Goal: Information Seeking & Learning: Learn about a topic

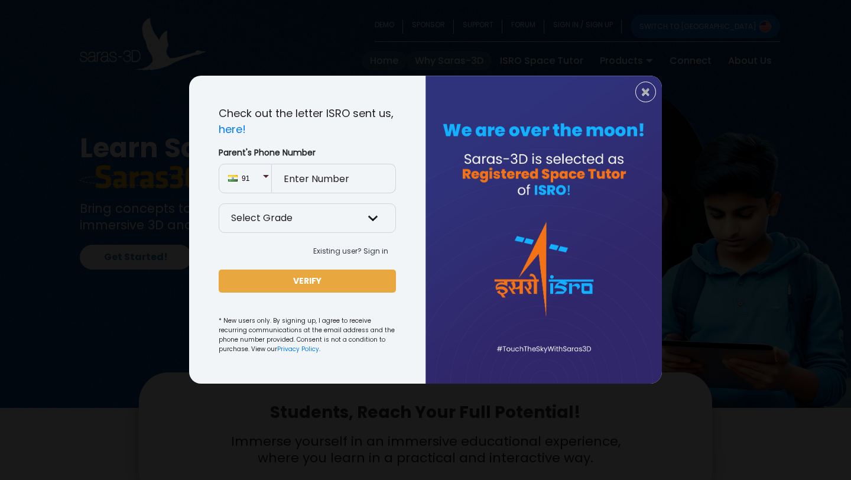
click at [487, 54] on div "× Check out the letter ISRO sent us, here! Parent's Phone Number 91 Select Grad…" at bounding box center [425, 240] width 851 height 480
click at [656, 105] on div at bounding box center [544, 230] width 236 height 308
click at [643, 97] on span "×" at bounding box center [646, 92] width 10 height 15
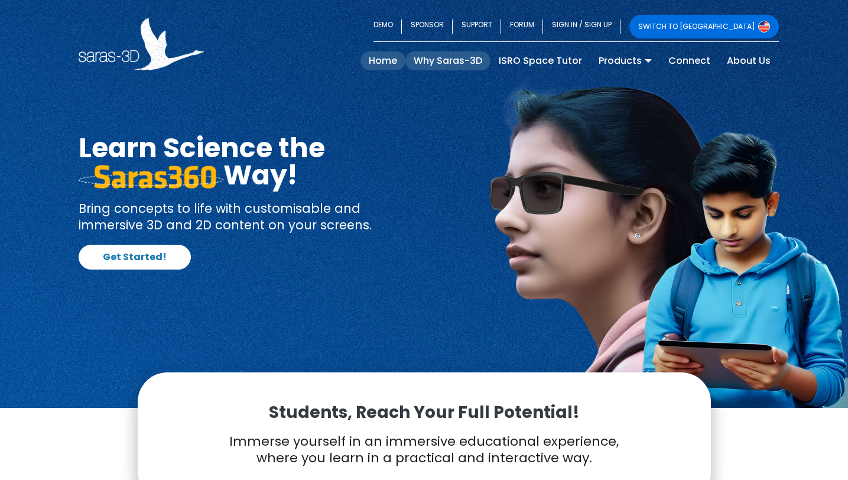
click at [452, 57] on link "Why Saras-3D" at bounding box center [448, 60] width 85 height 19
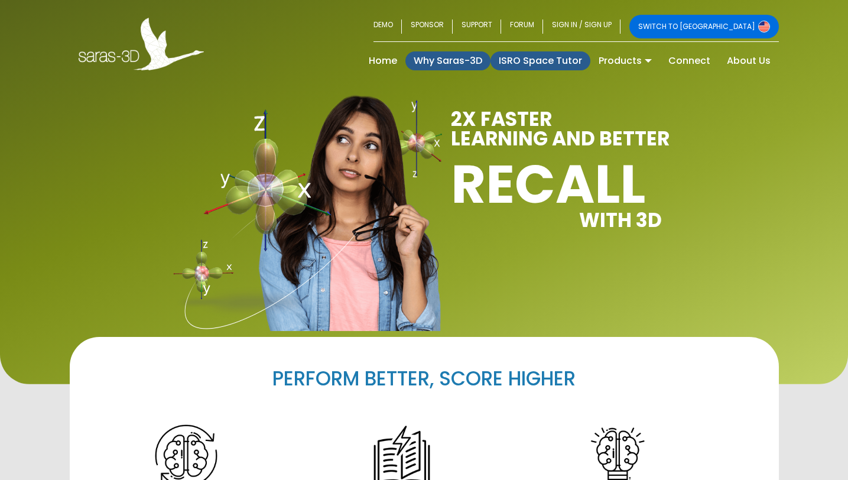
click at [542, 62] on link "ISRO Space Tutor" at bounding box center [541, 60] width 100 height 19
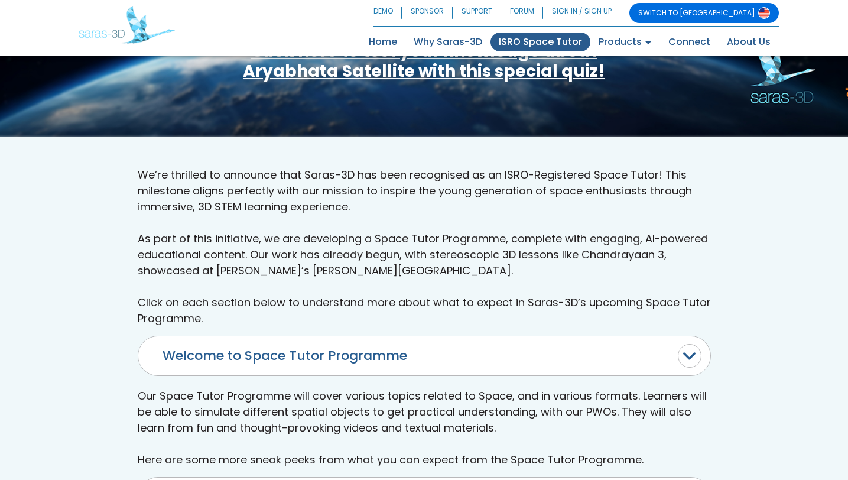
scroll to position [298, 0]
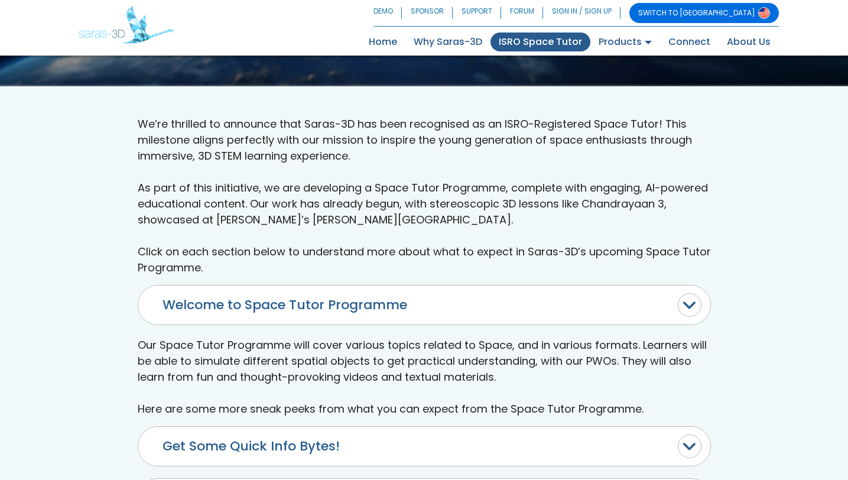
click at [691, 286] on button "Welcome to Space Tutor Programme" at bounding box center [424, 305] width 572 height 39
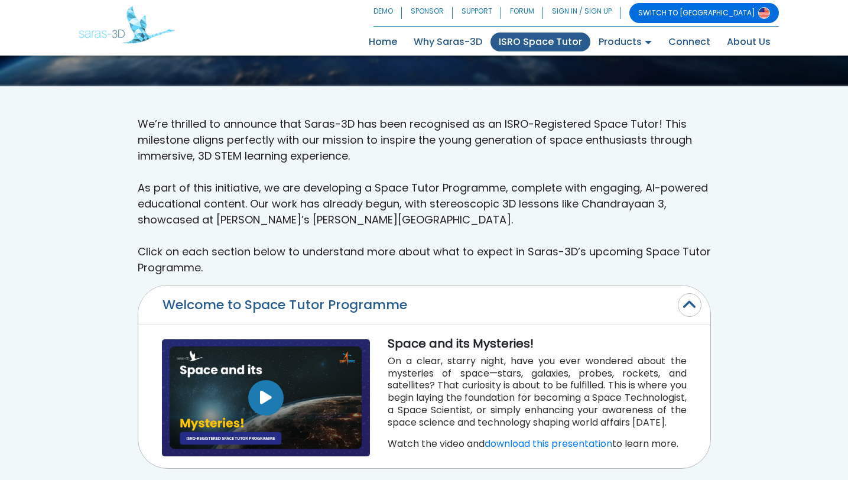
click at [263, 390] on icon "button" at bounding box center [266, 397] width 12 height 15
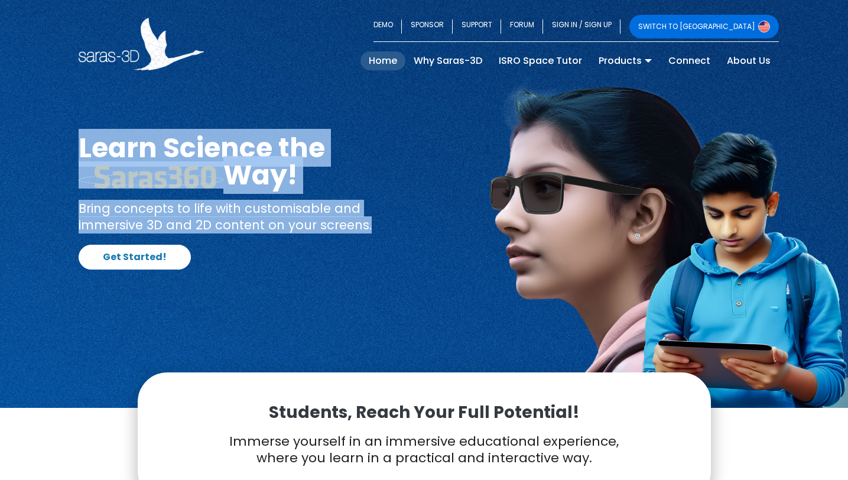
drag, startPoint x: 80, startPoint y: 145, endPoint x: 371, endPoint y: 226, distance: 301.4
click at [371, 226] on div "Learn Science the Way! Bring concepts to life with customisable and immersive 3…" at bounding box center [247, 201] width 337 height 135
copy div "Learn Science the Way! Bring concepts to life with customisable and immersive 3…"
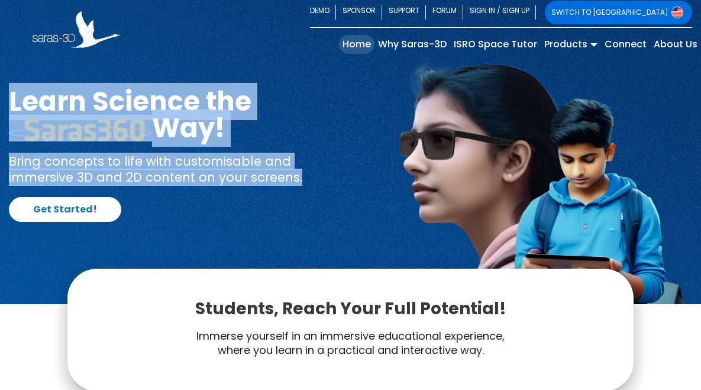
click at [314, 96] on h1 "Learn Science the Way!" at bounding box center [175, 114] width 333 height 53
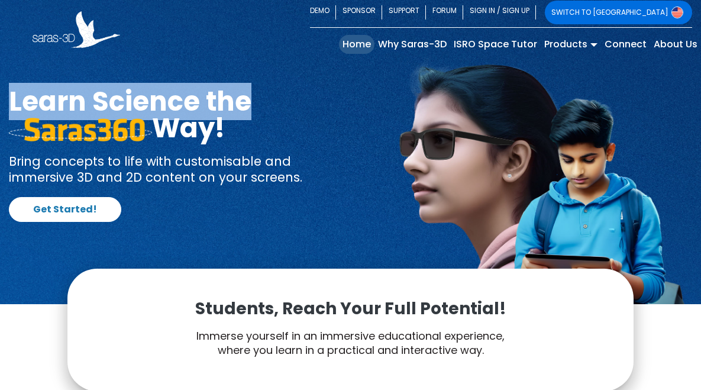
drag, startPoint x: 13, startPoint y: 98, endPoint x: 245, endPoint y: 102, distance: 231.8
click at [245, 102] on h1 "Learn Science the Way!" at bounding box center [175, 114] width 333 height 53
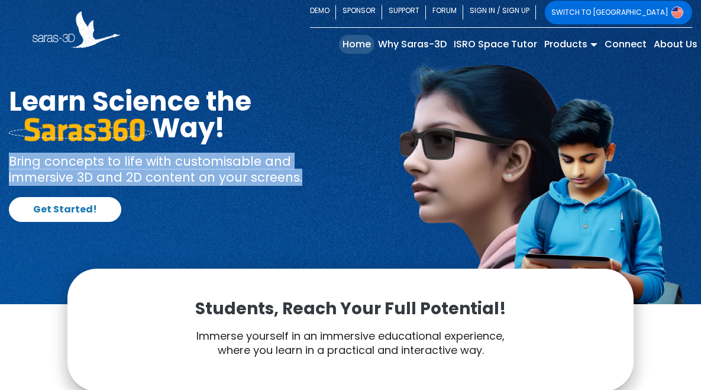
drag, startPoint x: 11, startPoint y: 161, endPoint x: 182, endPoint y: 187, distance: 173.4
click at [182, 187] on div "Learn Science the Way! Bring concepts to life with customisable and immersive 3…" at bounding box center [175, 155] width 333 height 134
copy p "Bring concepts to life with customisable and immersive 3D and 2D content on you…"
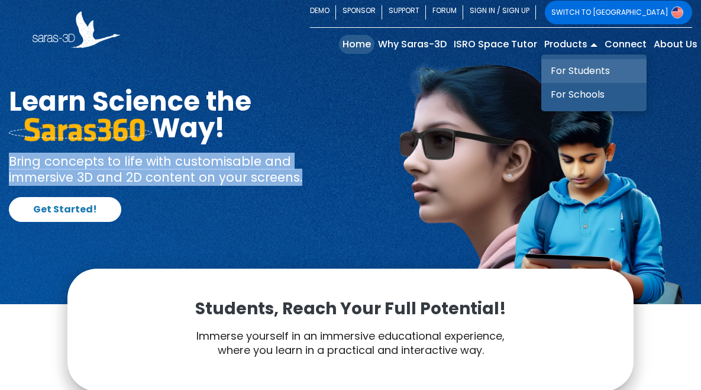
click at [570, 69] on link "For Students" at bounding box center [593, 71] width 105 height 24
